Goal: Task Accomplishment & Management: Use online tool/utility

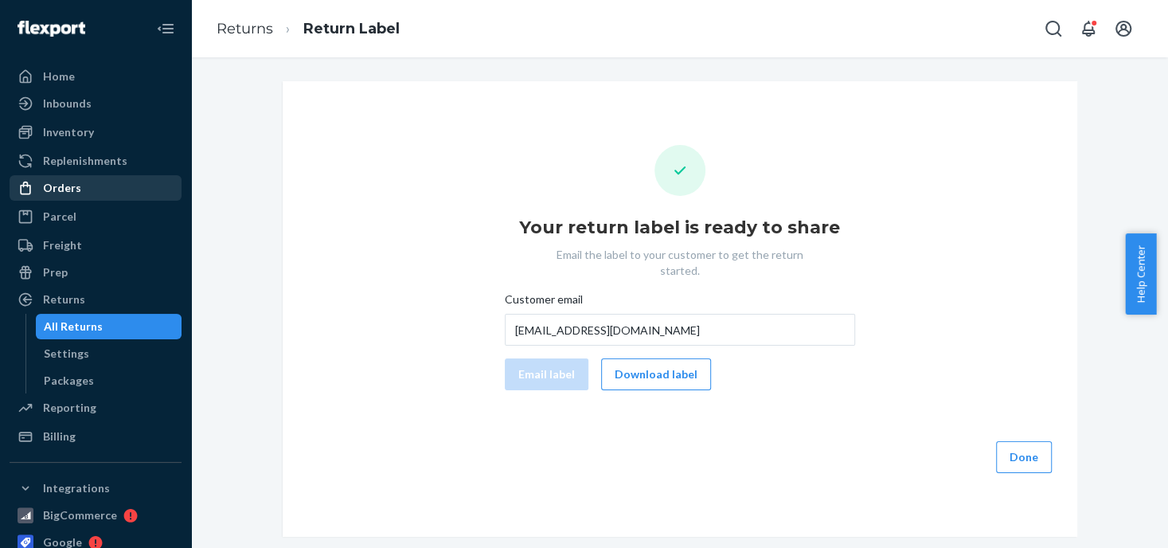
click at [77, 193] on div "Orders" at bounding box center [62, 188] width 38 height 16
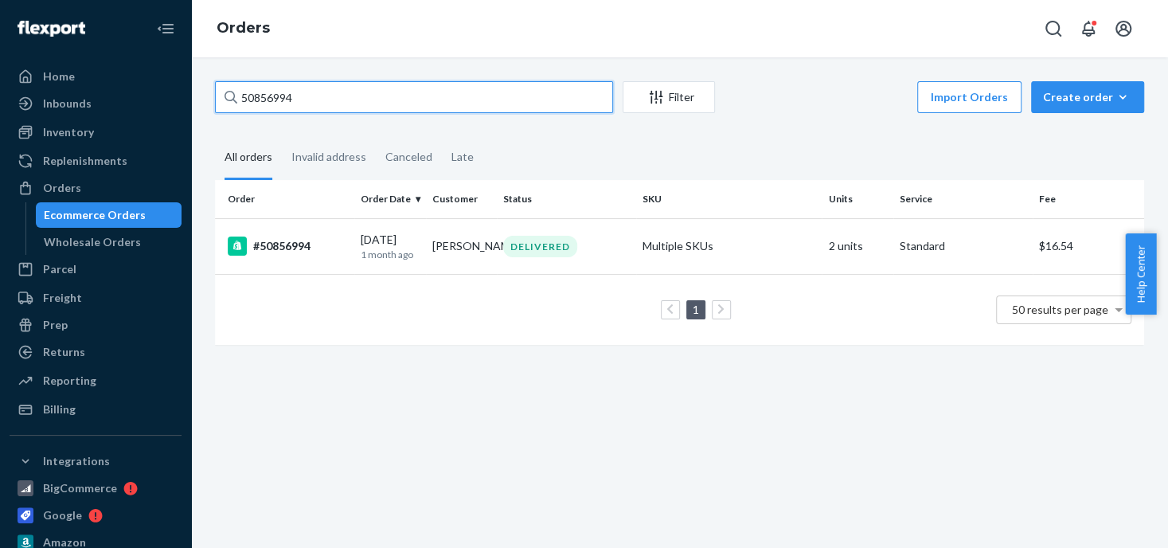
drag, startPoint x: 289, startPoint y: 93, endPoint x: 224, endPoint y: 93, distance: 65.3
click at [224, 93] on div "50856994" at bounding box center [414, 97] width 398 height 32
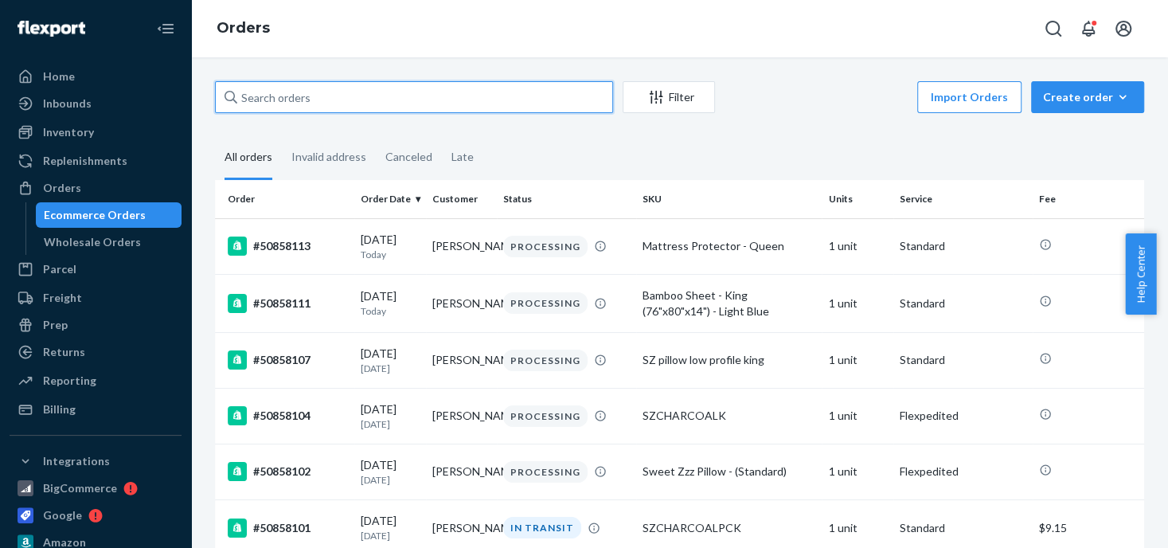
paste input "50857379"
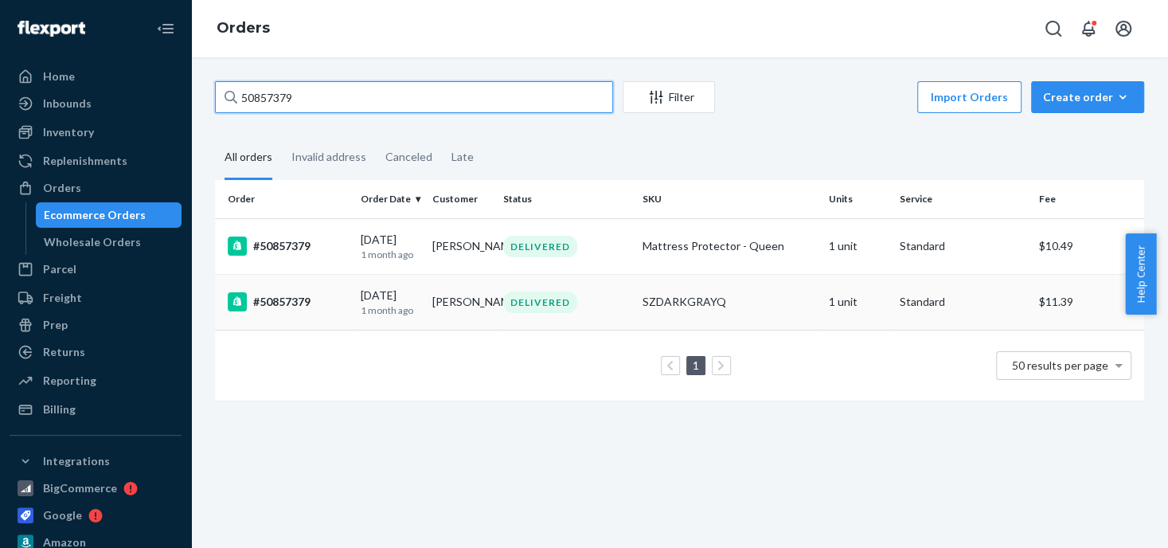
type input "50857379"
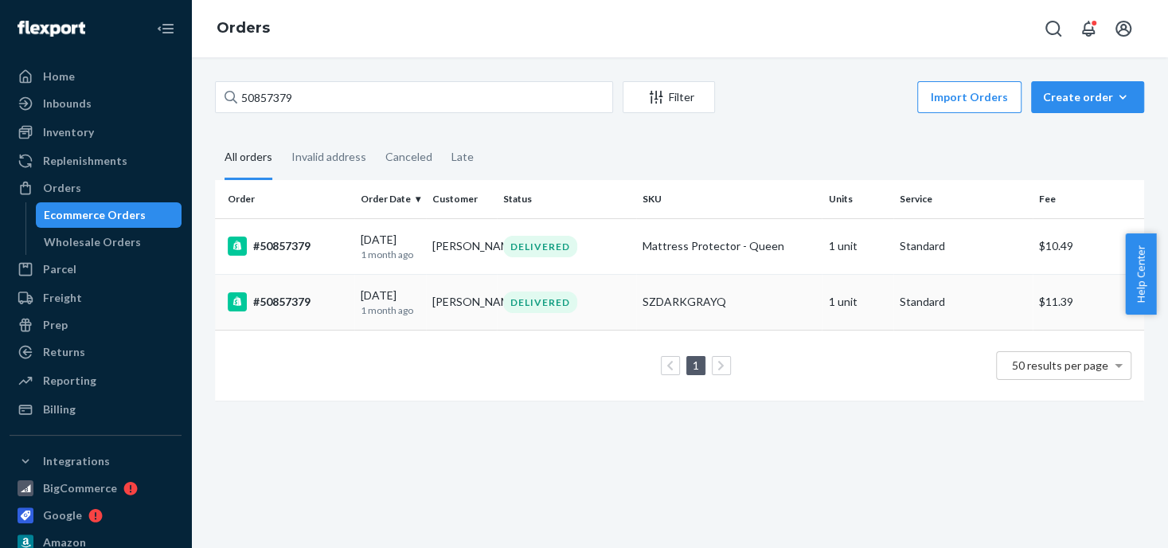
click at [655, 307] on div "SZDARKGRAYQ" at bounding box center [729, 302] width 173 height 16
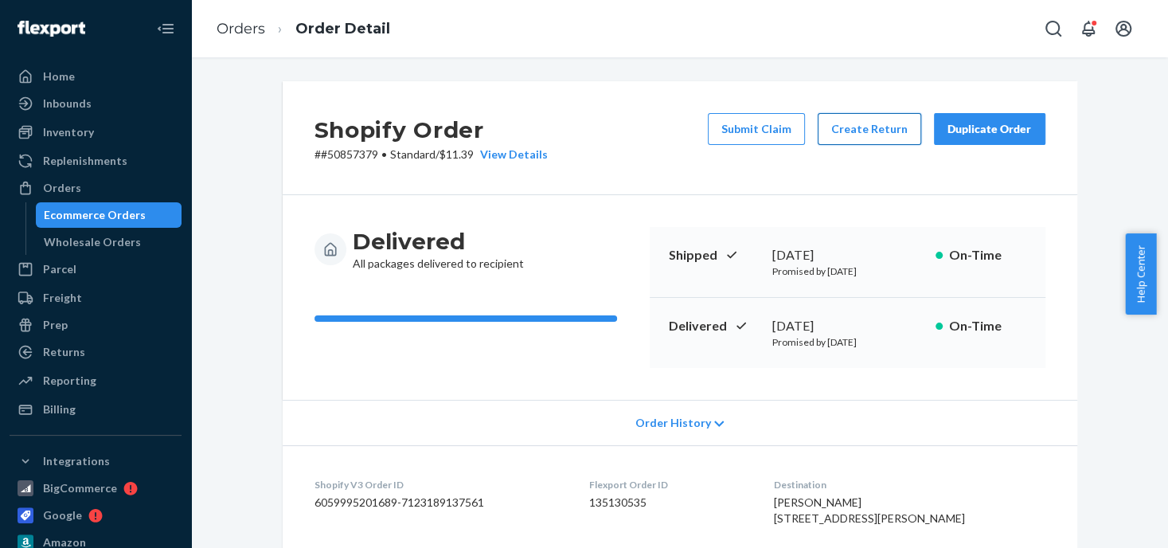
click at [851, 132] on button "Create Return" at bounding box center [870, 129] width 104 height 32
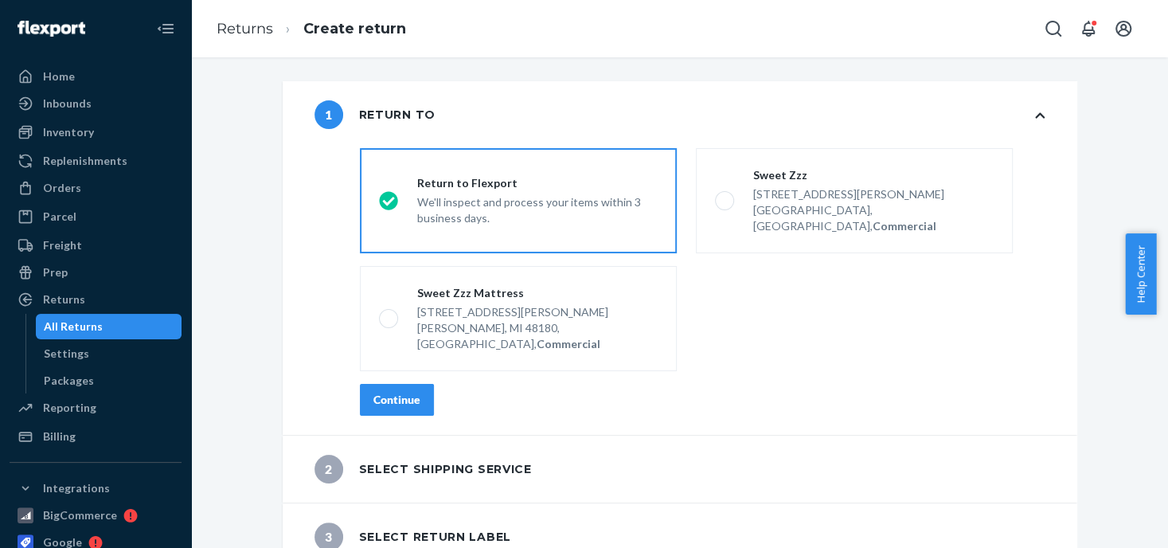
click at [393, 392] on div "Continue" at bounding box center [396, 400] width 47 height 16
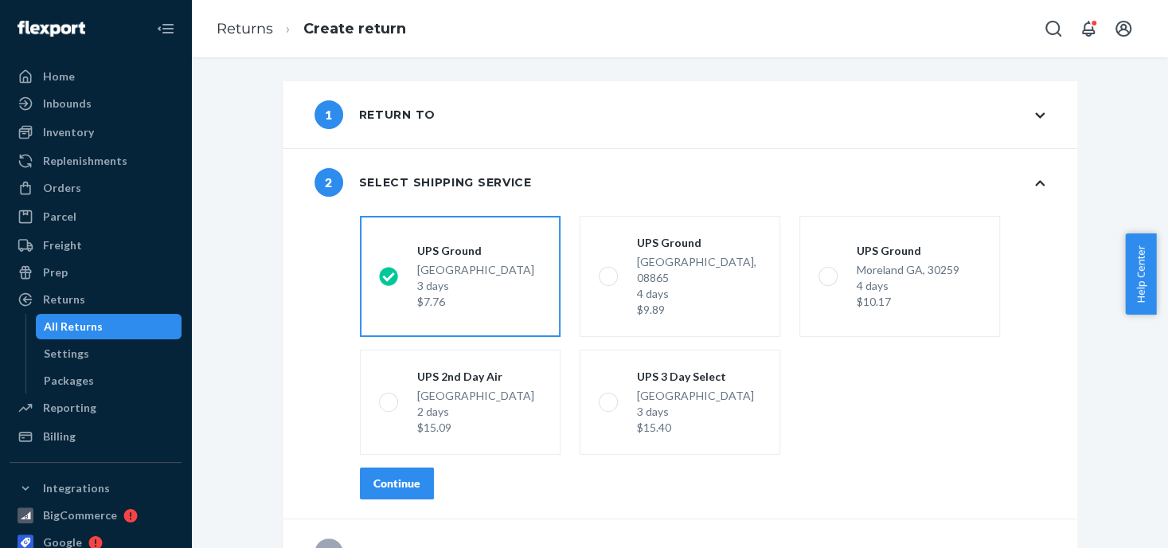
click at [432, 264] on div "[GEOGRAPHIC_DATA] 3 days $7.76" at bounding box center [475, 286] width 117 height 48
click at [389, 272] on input "[GEOGRAPHIC_DATA] 3 days $7.76" at bounding box center [384, 277] width 10 height 10
click at [383, 475] on div "Continue" at bounding box center [396, 483] width 47 height 16
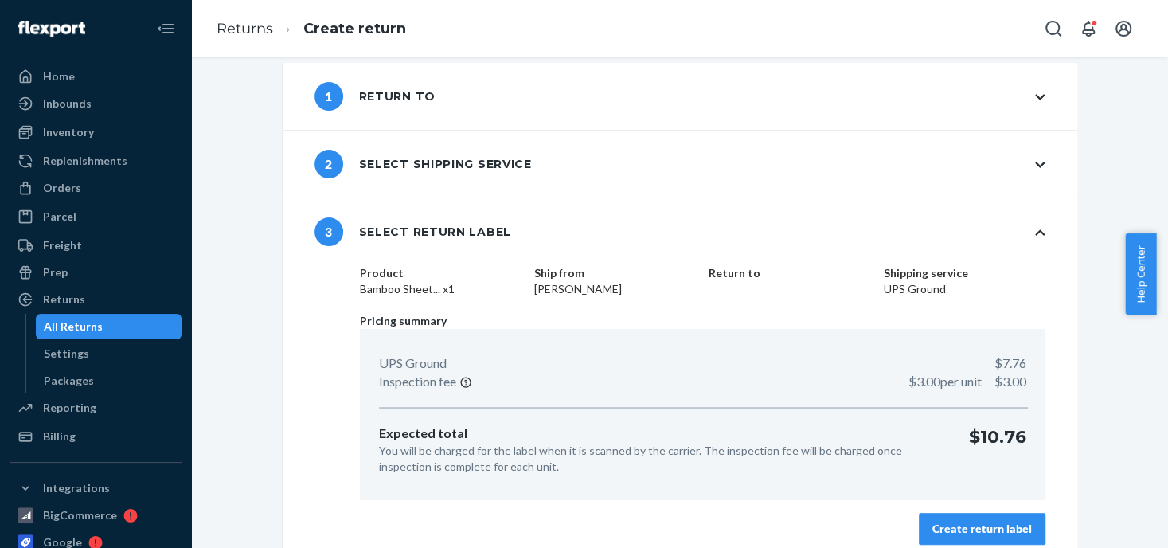
scroll to position [33, 0]
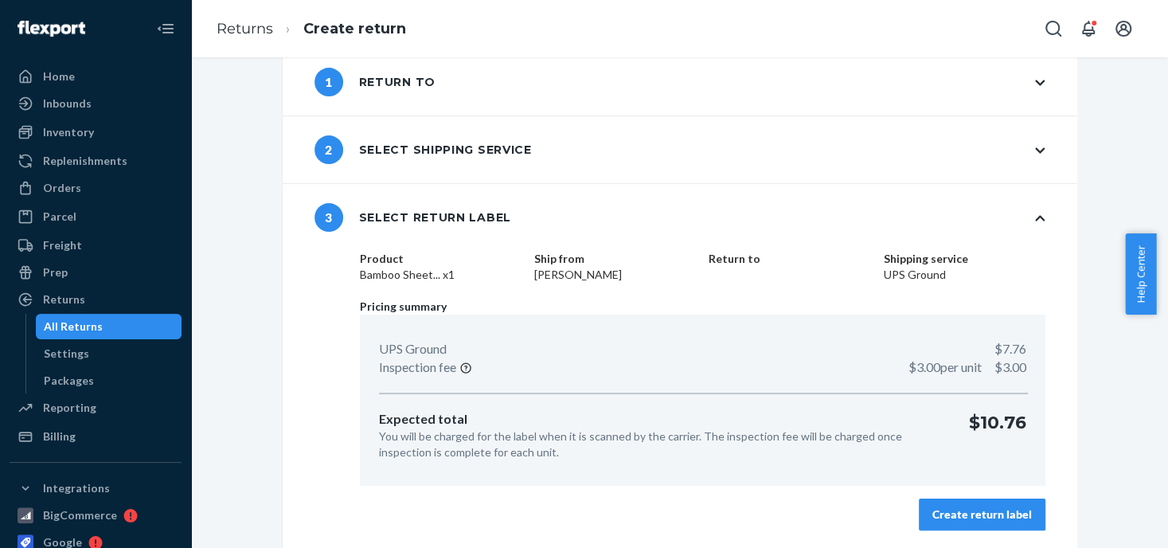
click at [956, 511] on div "Create return label" at bounding box center [982, 514] width 100 height 16
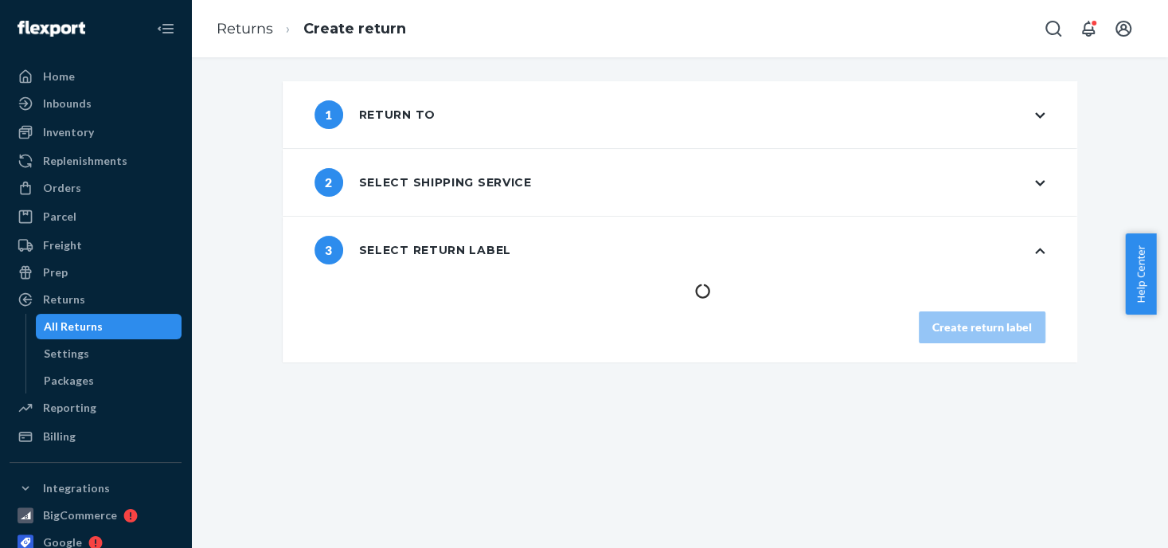
scroll to position [0, 0]
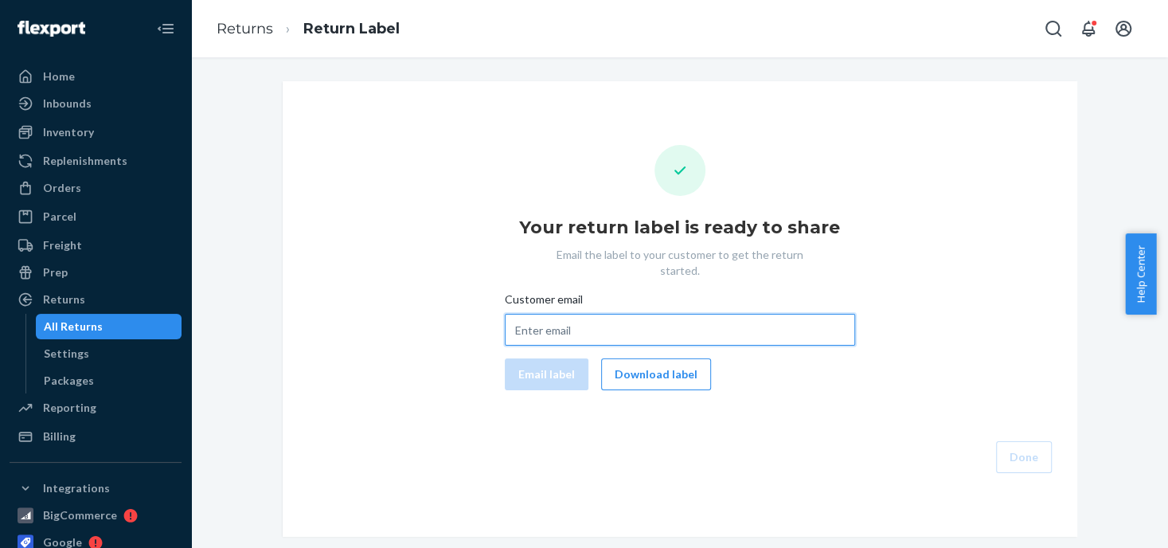
click at [533, 315] on input "Customer email" at bounding box center [680, 330] width 350 height 32
paste input "[EMAIL_ADDRESS][DOMAIN_NAME]"
type input "[EMAIL_ADDRESS][DOMAIN_NAME]"
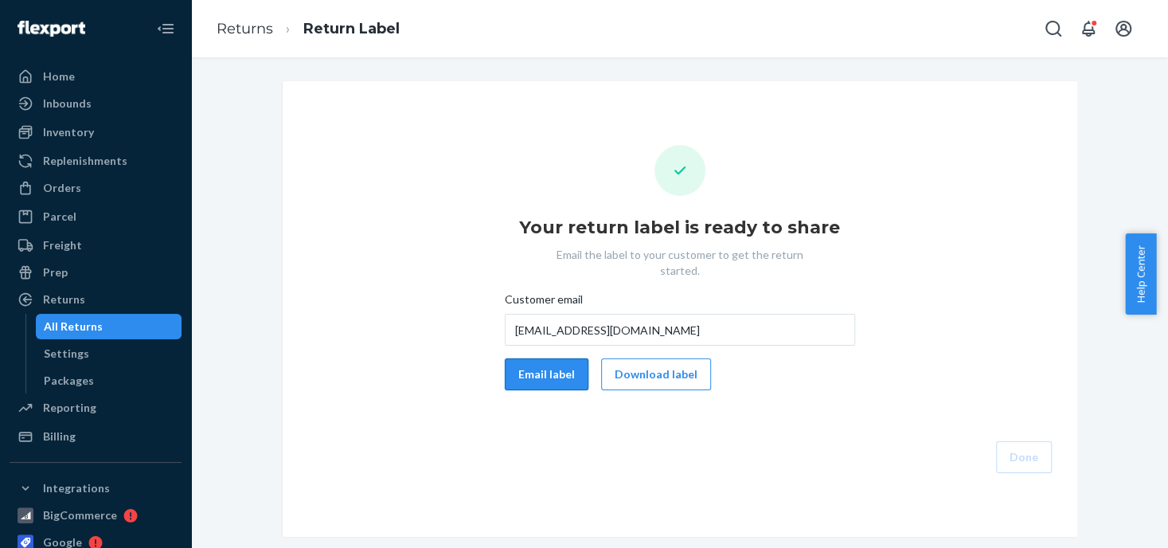
click at [530, 358] on button "Email label" at bounding box center [547, 374] width 84 height 32
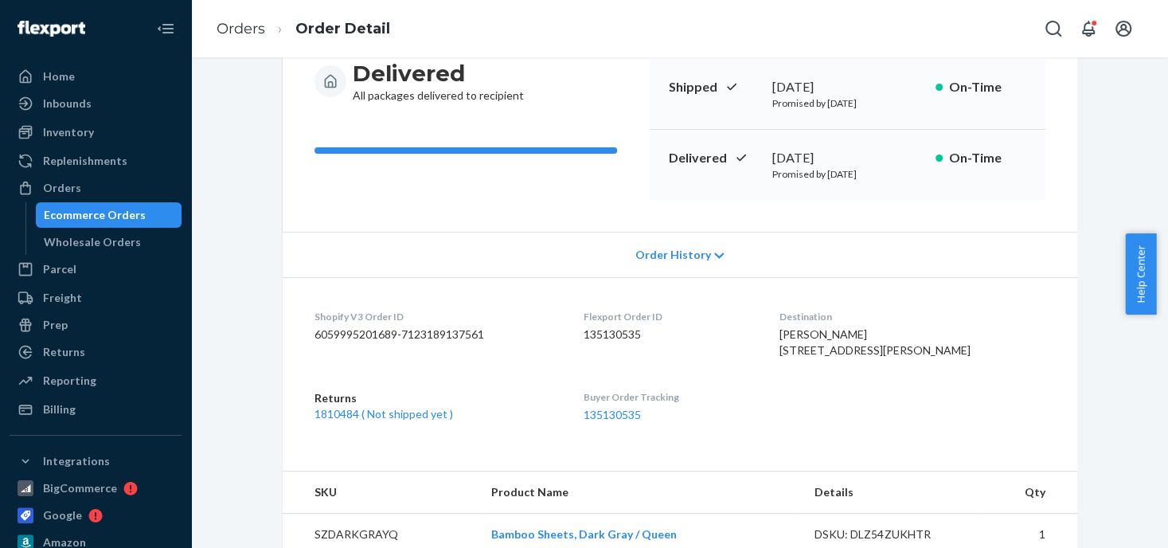
scroll to position [159, 0]
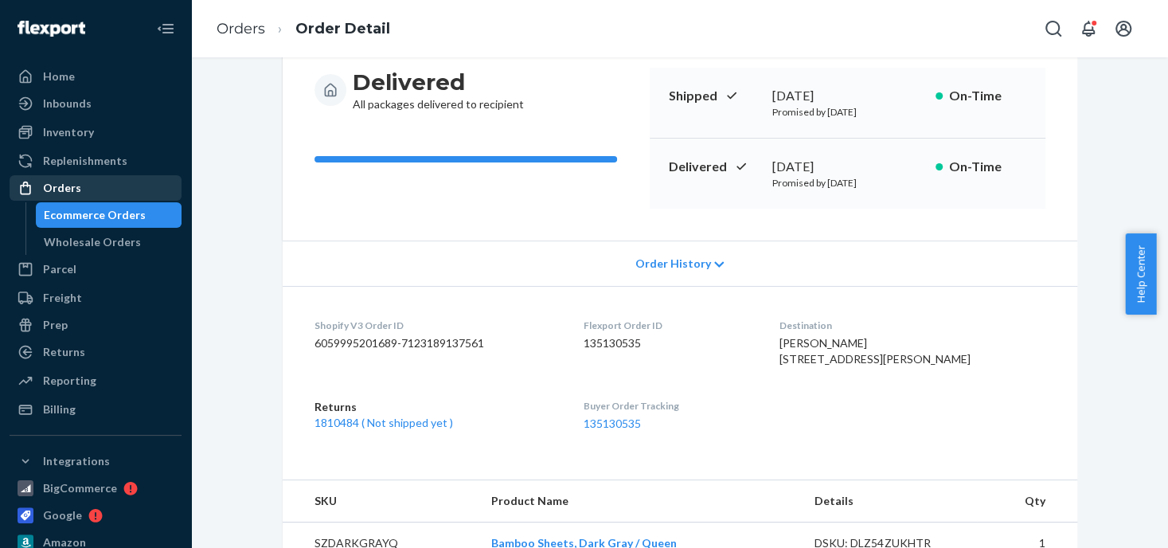
click at [66, 191] on div "Orders" at bounding box center [62, 188] width 38 height 16
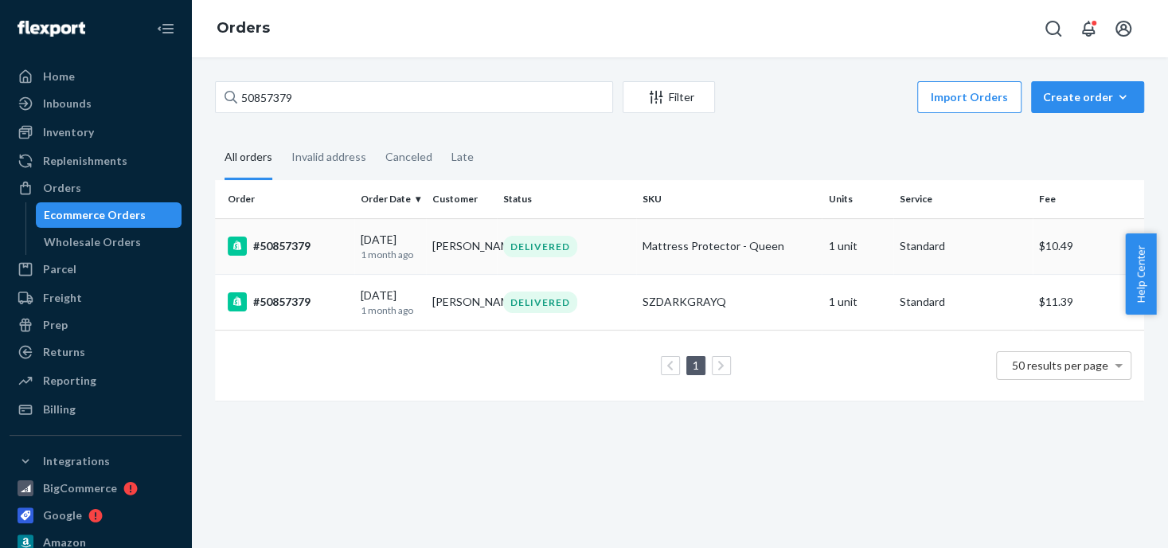
click at [518, 248] on div "DELIVERED" at bounding box center [540, 246] width 74 height 21
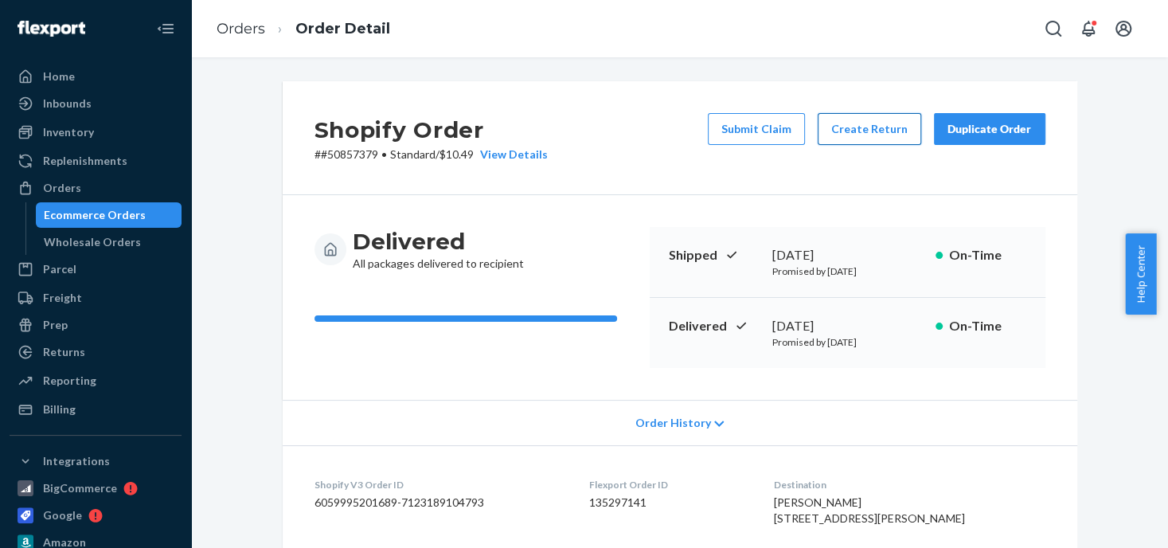
click at [855, 138] on button "Create Return" at bounding box center [870, 129] width 104 height 32
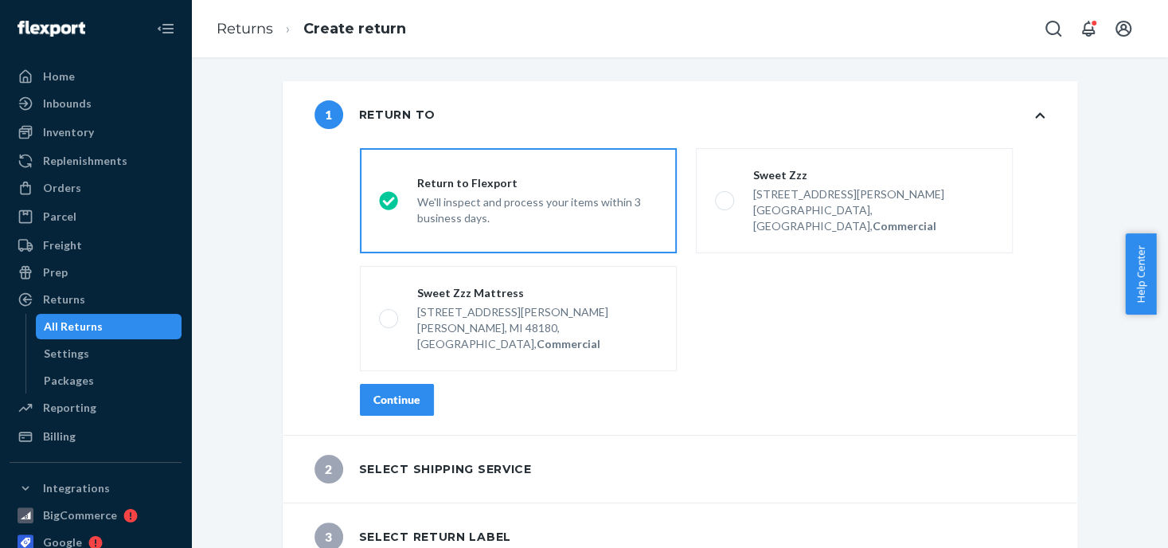
click at [512, 191] on div "We'll inspect and process your items within 3 business days." at bounding box center [537, 208] width 240 height 35
click at [389, 196] on input "Return to Flexport We'll inspect and process your items within 3 business days." at bounding box center [384, 201] width 10 height 10
click at [396, 392] on div "Continue" at bounding box center [396, 400] width 47 height 16
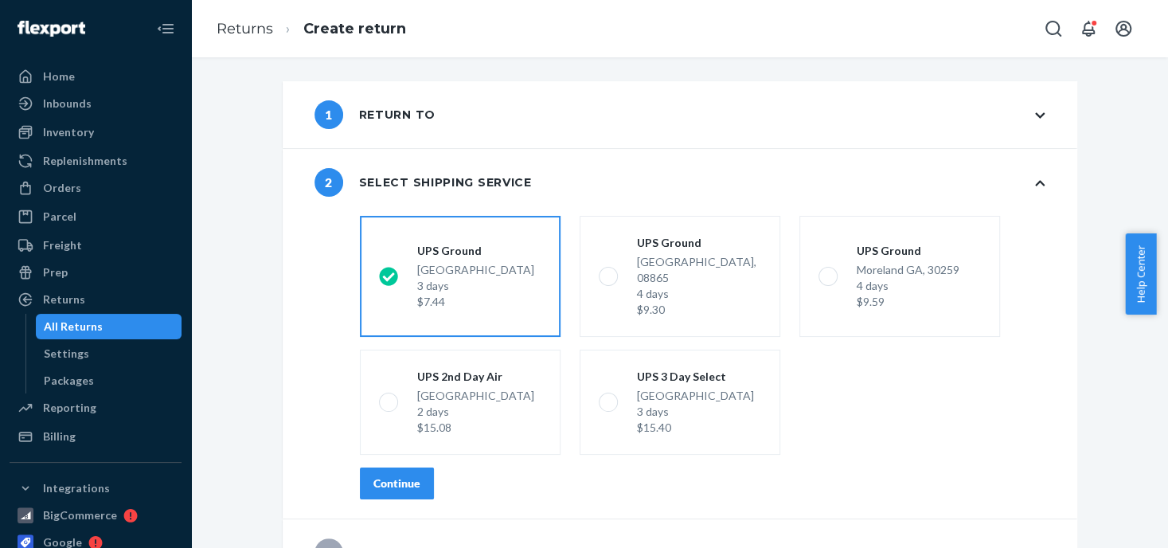
click at [417, 278] on div "3 days" at bounding box center [475, 286] width 117 height 16
click at [389, 272] on input "[GEOGRAPHIC_DATA] 3 days $7.44" at bounding box center [384, 277] width 10 height 10
click at [407, 475] on div "Continue" at bounding box center [396, 483] width 47 height 16
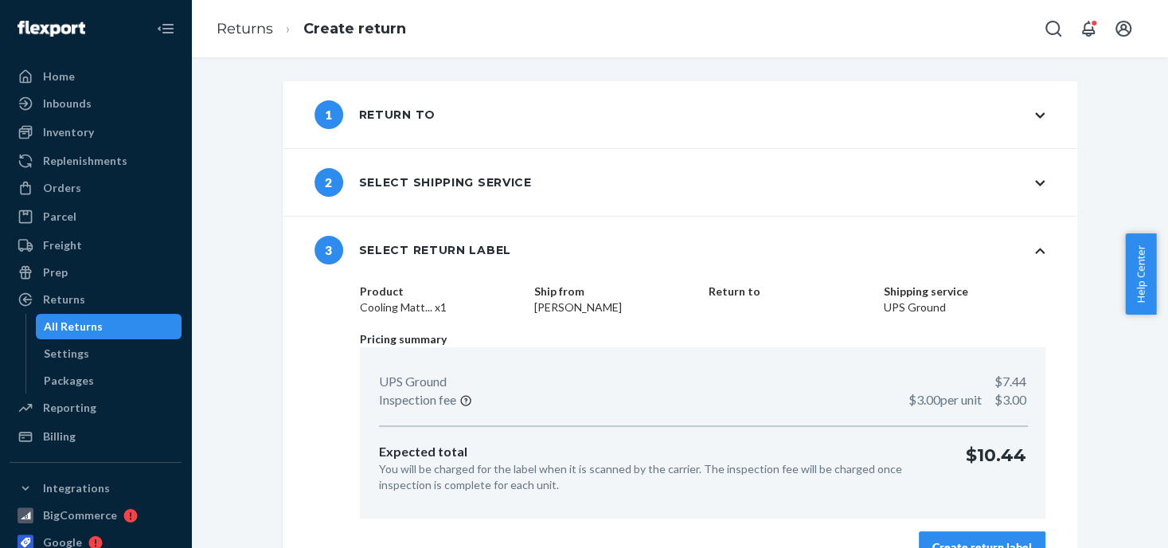
scroll to position [33, 0]
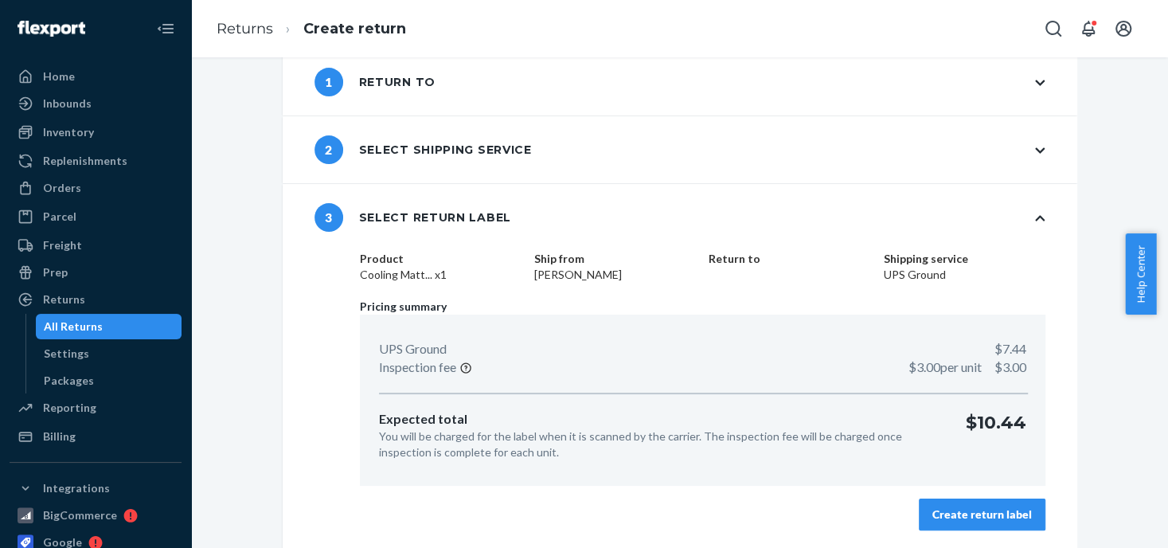
click at [952, 508] on div "Create return label" at bounding box center [982, 514] width 100 height 16
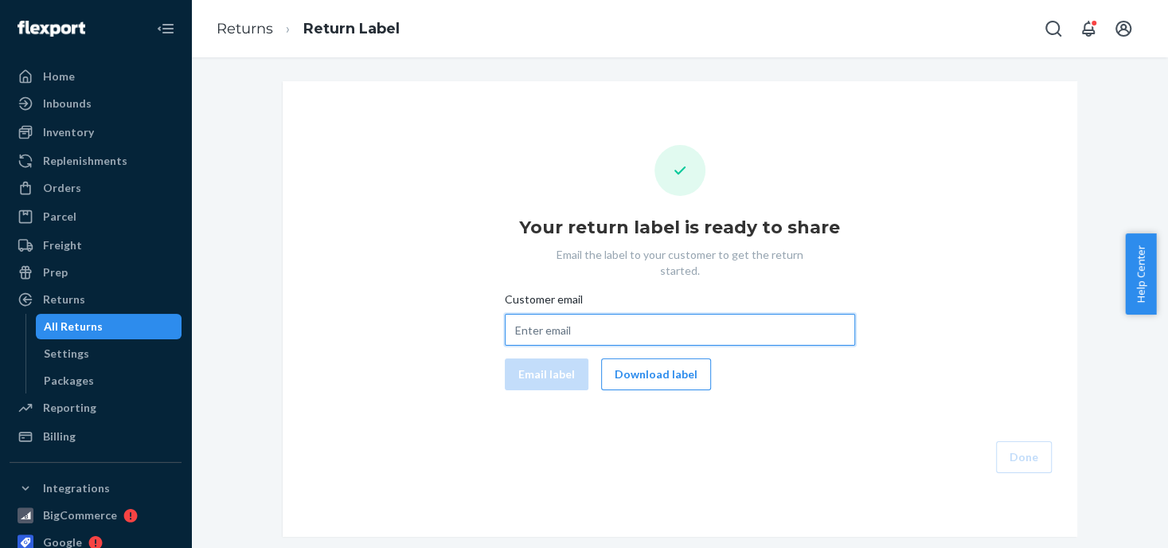
paste input "[EMAIL_ADDRESS][DOMAIN_NAME]"
type input "[EMAIL_ADDRESS][DOMAIN_NAME]"
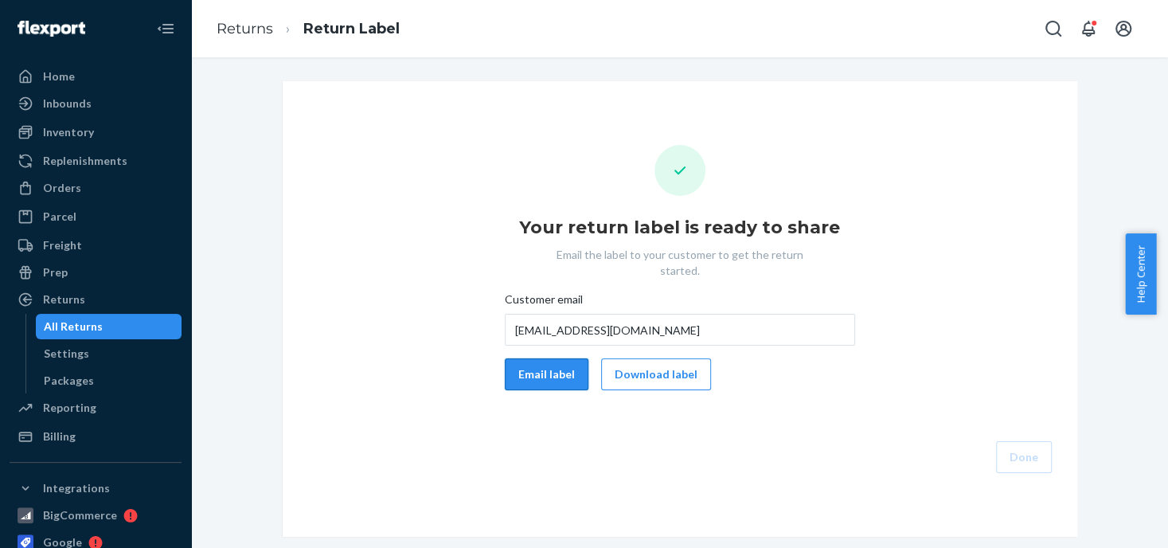
click at [537, 358] on button "Email label" at bounding box center [547, 374] width 84 height 32
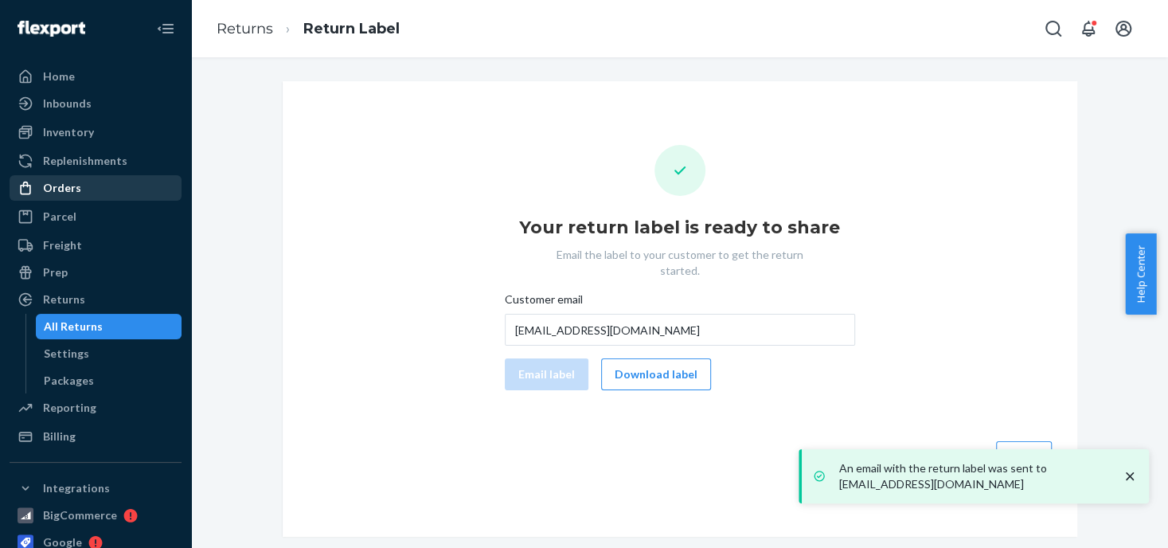
click at [69, 183] on div "Orders" at bounding box center [62, 188] width 38 height 16
